Goal: Find specific page/section: Find specific page/section

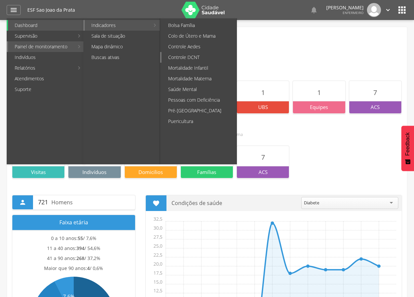
click at [200, 59] on link "Controle DCNT" at bounding box center [198, 57] width 75 height 11
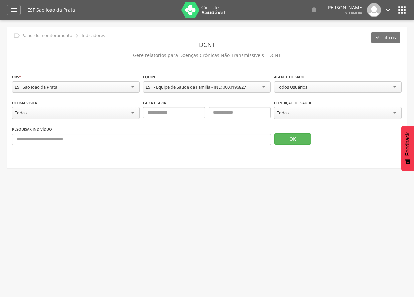
click at [292, 116] on div "Todas" at bounding box center [338, 113] width 128 height 12
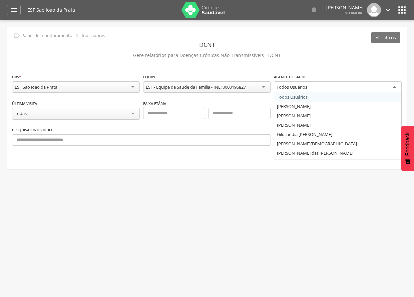
click at [289, 86] on div "Todos Usuários" at bounding box center [291, 87] width 31 height 6
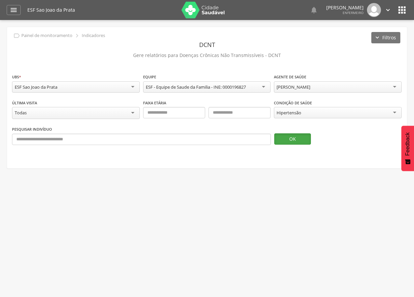
click at [294, 139] on button "OK" at bounding box center [292, 138] width 37 height 11
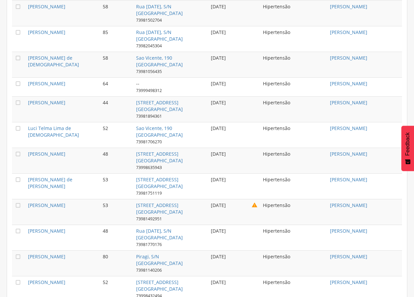
scroll to position [818, 0]
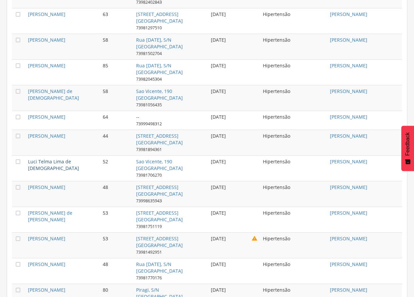
click at [62, 158] on link "Luci Telma Lima de [DEMOGRAPHIC_DATA]" at bounding box center [53, 164] width 51 height 13
type input "**********"
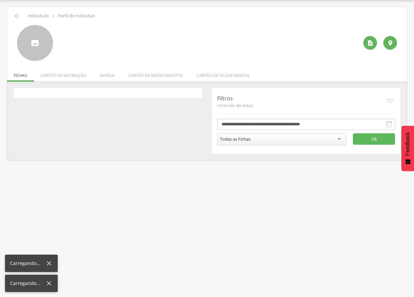
scroll to position [20, 0]
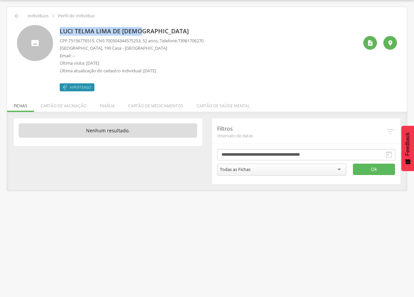
drag, startPoint x: 58, startPoint y: 33, endPoint x: 139, endPoint y: 32, distance: 81.3
click at [139, 32] on div "Luci Telma Lima de [DEMOGRAPHIC_DATA] CPF: 75156776515 , CNS: [PHONE_NUMBER] , …" at bounding box center [207, 58] width 380 height 66
drag, startPoint x: 139, startPoint y: 32, endPoint x: 126, endPoint y: 29, distance: 13.0
copy p "Luci Telma Lima de [DEMOGRAPHIC_DATA]"
